Goal: Task Accomplishment & Management: Complete application form

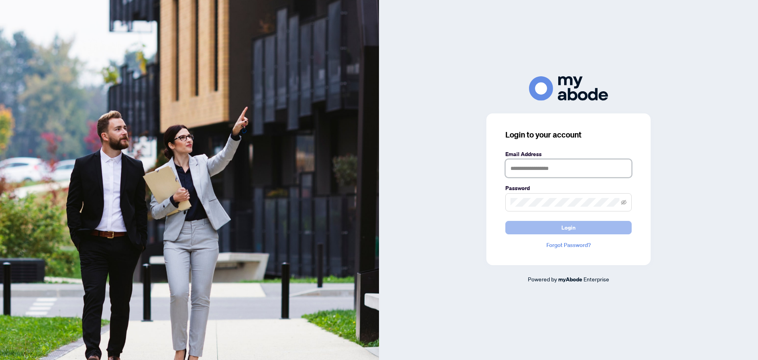
type input "**********"
click at [526, 225] on button "Login" at bounding box center [568, 227] width 126 height 13
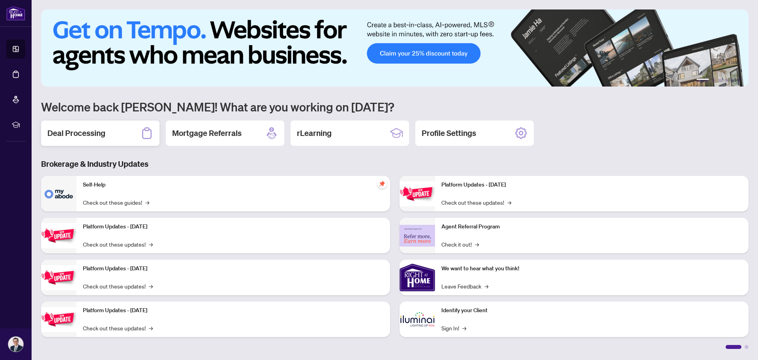
click at [90, 130] on h2 "Deal Processing" at bounding box center [76, 132] width 58 height 11
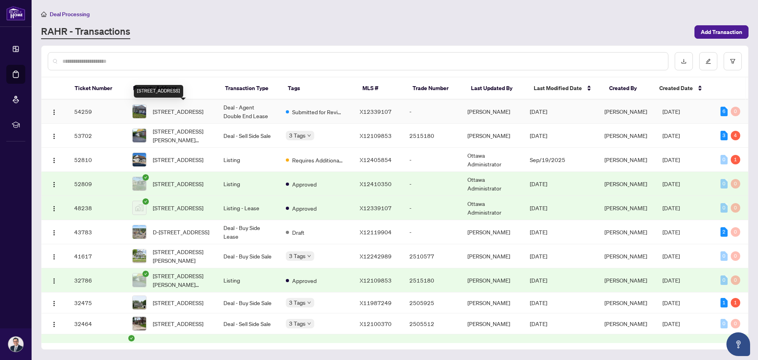
click at [195, 107] on span "[STREET_ADDRESS]" at bounding box center [178, 111] width 51 height 9
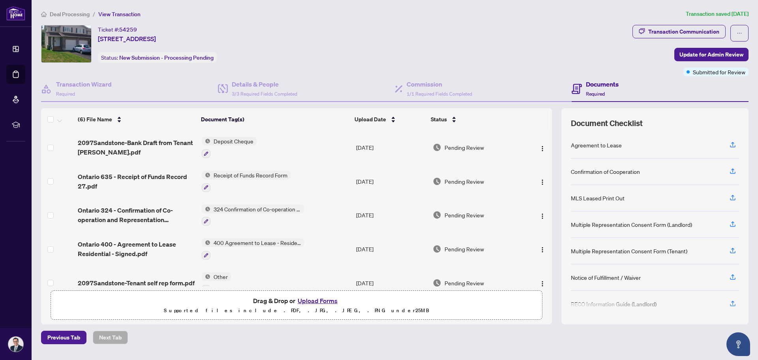
click at [324, 300] on button "Upload Forms" at bounding box center [317, 300] width 45 height 10
click at [319, 298] on button "Upload Forms" at bounding box center [317, 300] width 45 height 10
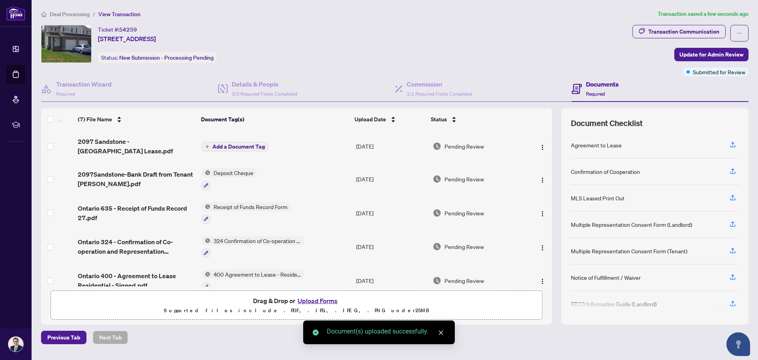
click at [241, 144] on span "Add a Document Tag" at bounding box center [238, 147] width 52 height 6
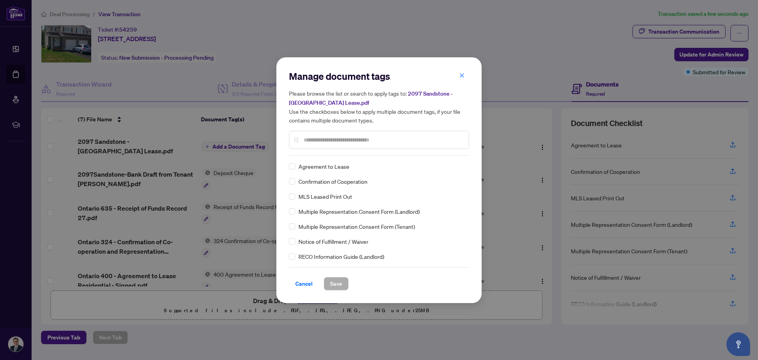
click at [307, 139] on input "text" at bounding box center [382, 139] width 159 height 9
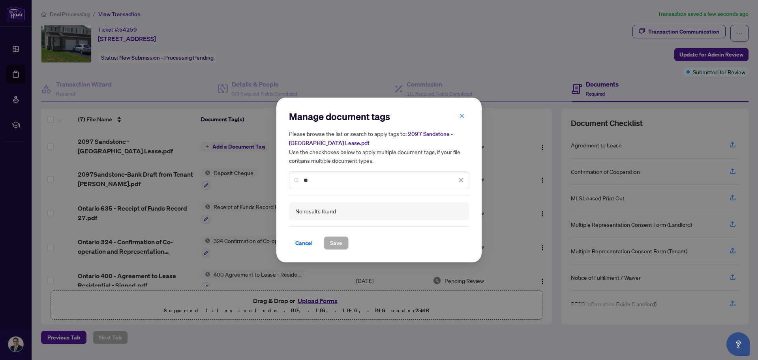
type input "*"
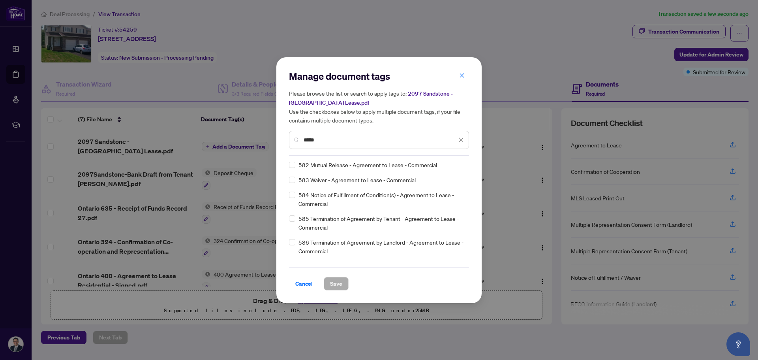
scroll to position [1053, 0]
type input "*"
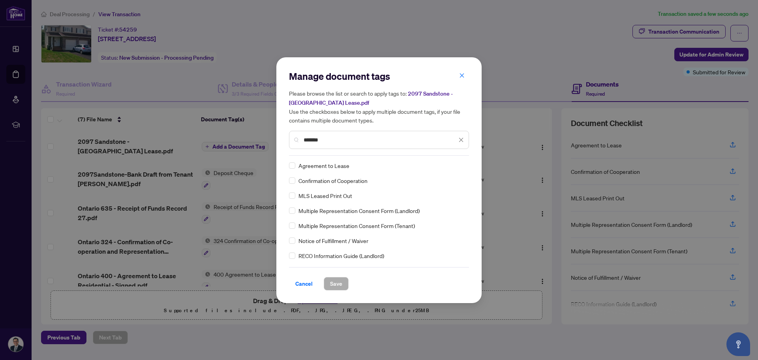
scroll to position [0, 0]
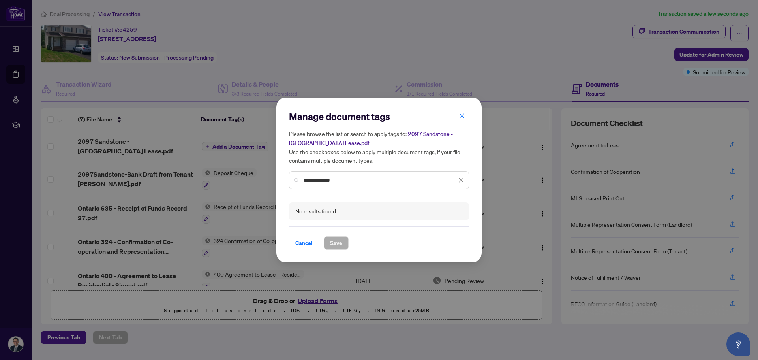
click at [310, 211] on div "No results found" at bounding box center [315, 211] width 41 height 9
click at [309, 211] on div "No results found" at bounding box center [315, 211] width 41 height 9
click at [354, 176] on input "**********" at bounding box center [379, 180] width 153 height 9
type input "*"
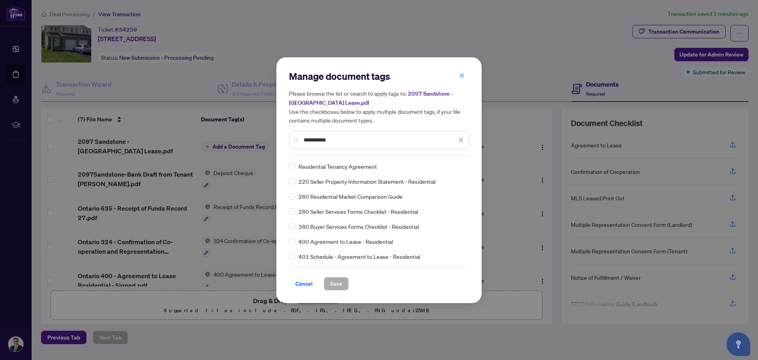
type input "**********"
click at [337, 285] on span "Save" at bounding box center [336, 283] width 12 height 13
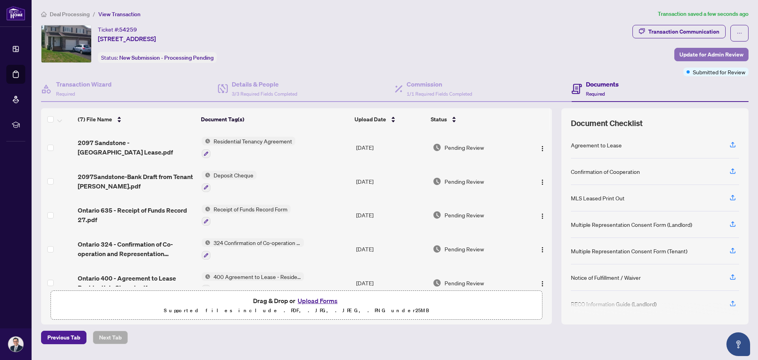
click at [691, 51] on span "Update for Admin Review" at bounding box center [711, 54] width 64 height 13
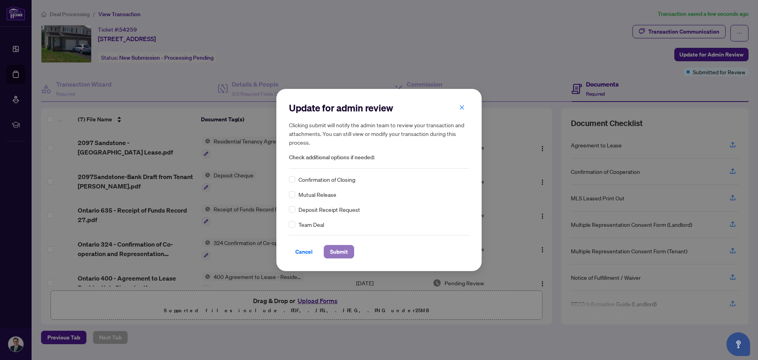
click at [342, 251] on span "Submit" at bounding box center [339, 251] width 18 height 13
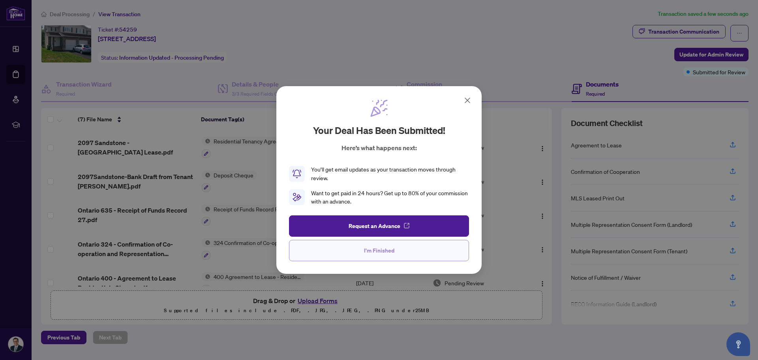
click at [380, 249] on span "I'm Finished" at bounding box center [379, 250] width 30 height 13
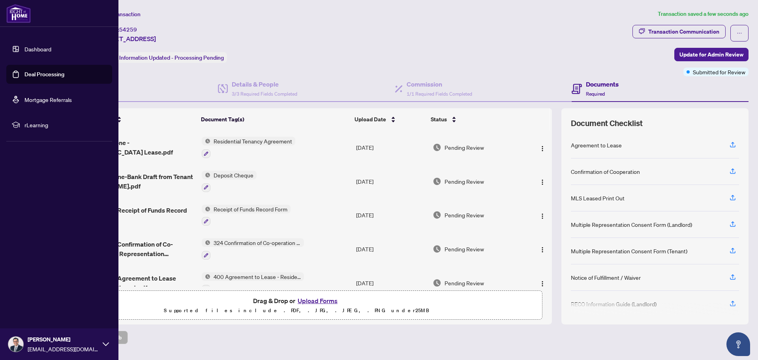
click at [26, 341] on div "[PERSON_NAME] [PERSON_NAME][EMAIL_ADDRESS][DOMAIN_NAME]" at bounding box center [59, 344] width 118 height 32
click at [28, 295] on span "Logout" at bounding box center [32, 296] width 18 height 13
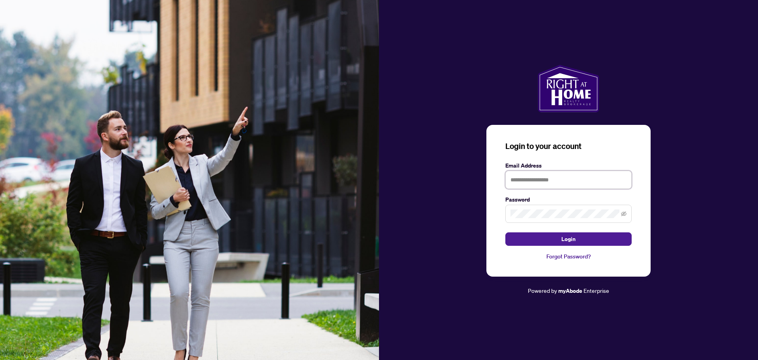
type input "**********"
